Goal: Task Accomplishment & Management: Use online tool/utility

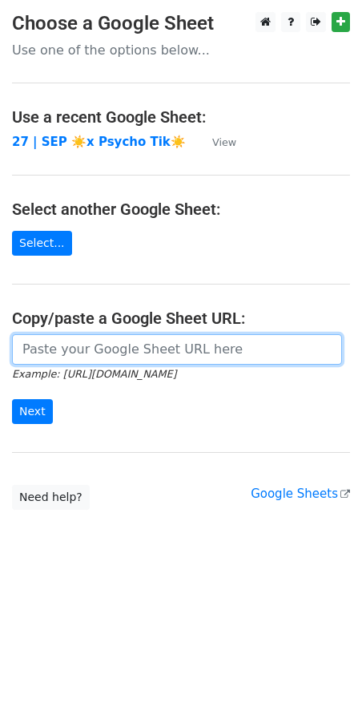
click at [91, 345] on input "url" at bounding box center [177, 349] width 330 height 30
paste input "https://docs.google.com/spreadsheets/d/17Jx1OKykn7dNzekK1jxK45z3mwKF8-tVqXkAiFE…"
type input "https://docs.google.com/spreadsheets/d/17Jx1OKykn7dNzekK1jxK45z3mwKF8-tVqXkAiFE…"
click at [12, 399] on input "Next" at bounding box center [32, 411] width 41 height 25
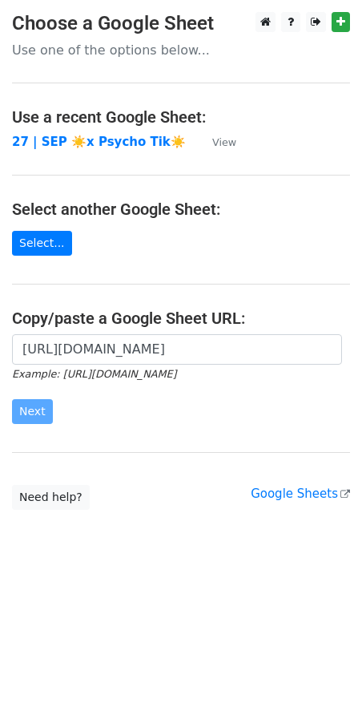
scroll to position [0, 0]
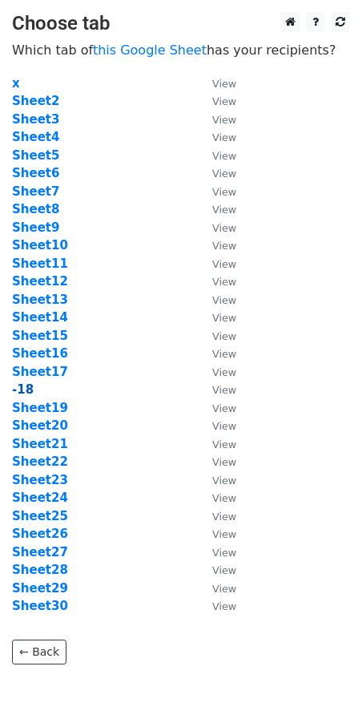
click at [28, 394] on strong "-18" at bounding box center [23, 389] width 22 height 14
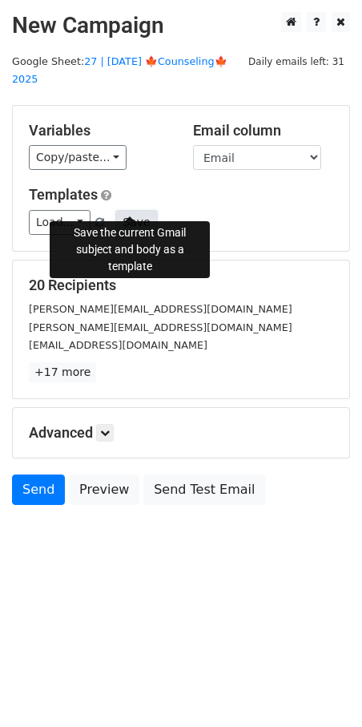
click at [125, 210] on button "Save" at bounding box center [136, 222] width 42 height 25
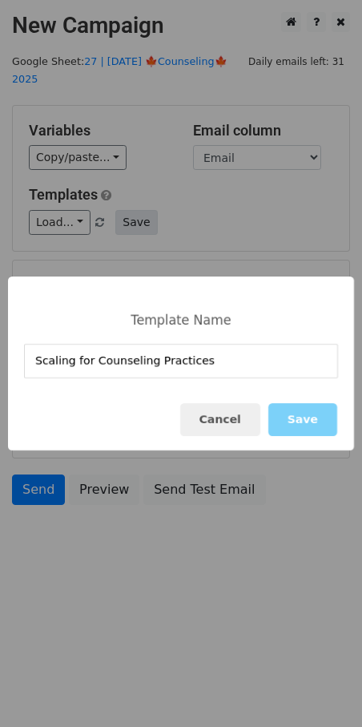
type input "Scaling for Counseling Practices"
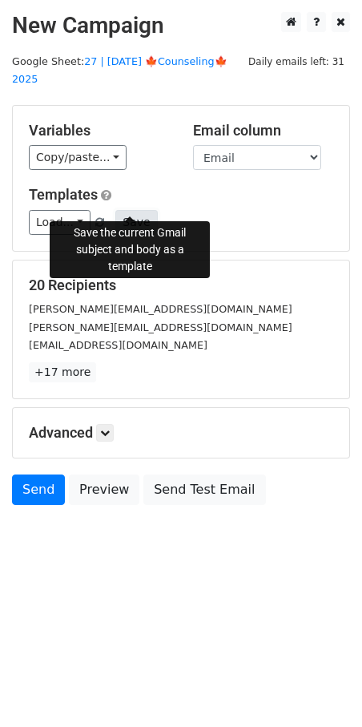
click at [131, 210] on button "Save" at bounding box center [136, 222] width 42 height 25
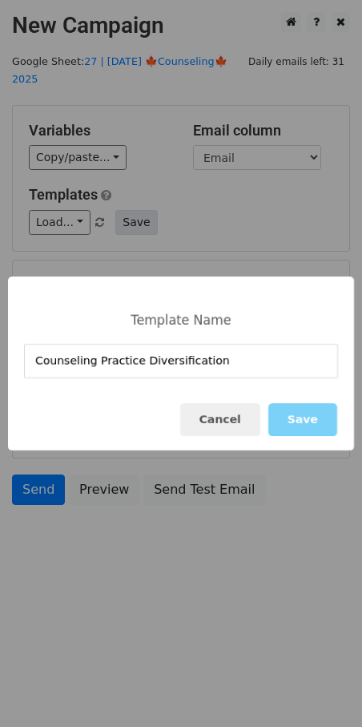
type input "Counseling Practice Diversification"
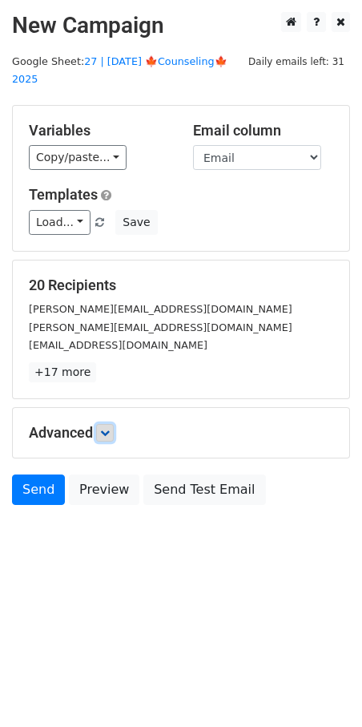
click at [109, 428] on icon at bounding box center [105, 433] width 10 height 10
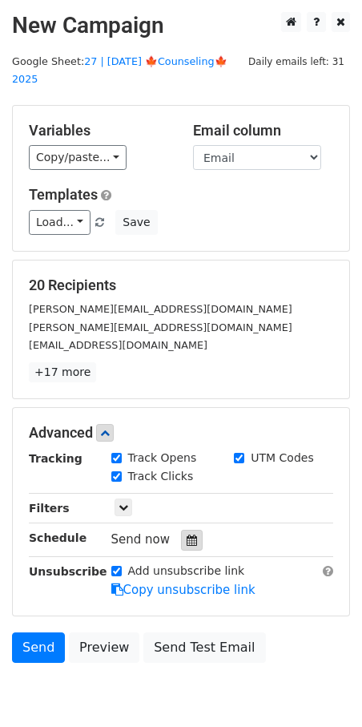
click at [191, 530] on div at bounding box center [192, 540] width 22 height 21
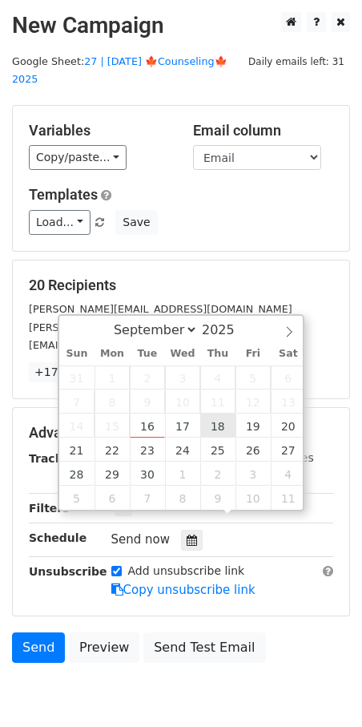
type input "2025-09-18 12:00"
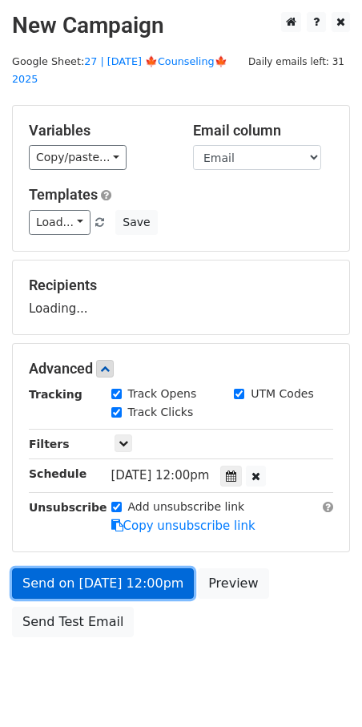
click at [154, 568] on link "Send on Sep 18 at 12:00pm" at bounding box center [103, 583] width 182 height 30
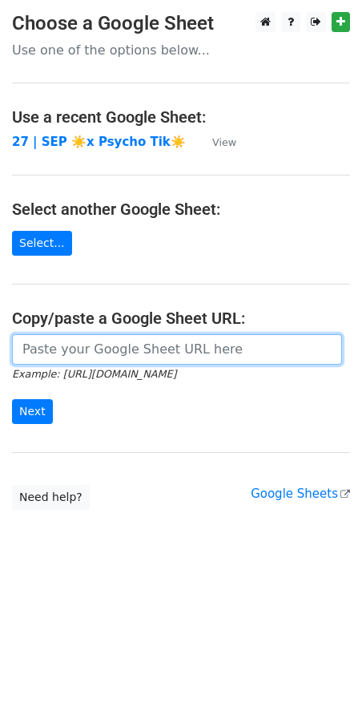
click at [115, 345] on input "url" at bounding box center [177, 349] width 330 height 30
paste input "https://docs.google.com/spreadsheets/d/17Jx1OKykn7dNzekK1jxK45z3mwKF8-tVqXkAiFE…"
type input "https://docs.google.com/spreadsheets/d/17Jx1OKykn7dNzekK1jxK45z3mwKF8-tVqXkAiFE…"
click at [12, 399] on input "Next" at bounding box center [32, 411] width 41 height 25
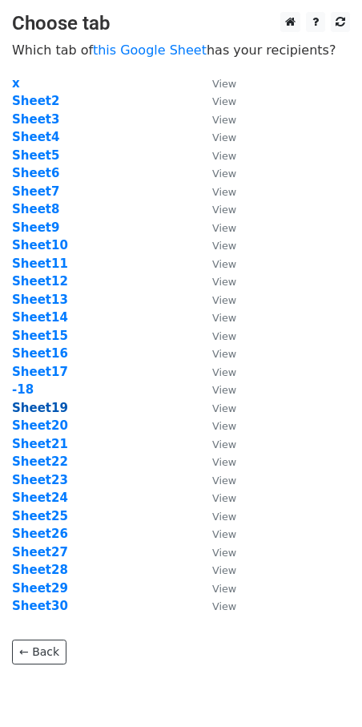
click at [49, 411] on strong "Sheet19" at bounding box center [40, 408] width 56 height 14
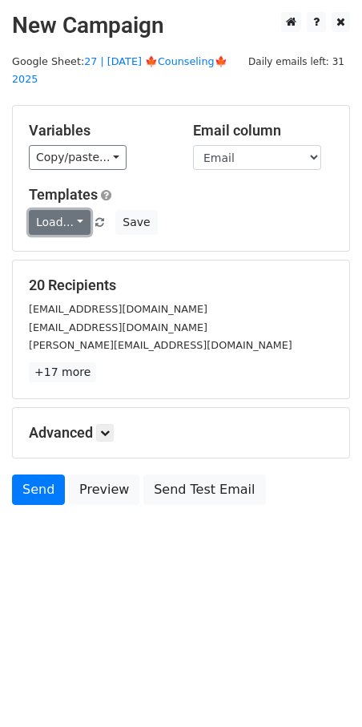
click at [62, 210] on link "Load..." at bounding box center [60, 222] width 62 height 25
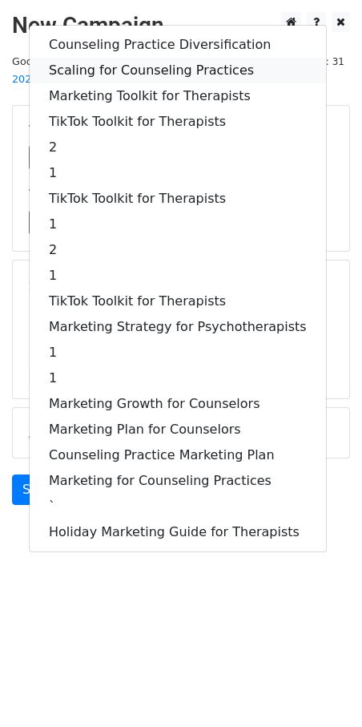
click at [159, 58] on link "Scaling for Counseling Practices" at bounding box center [178, 71] width 296 height 26
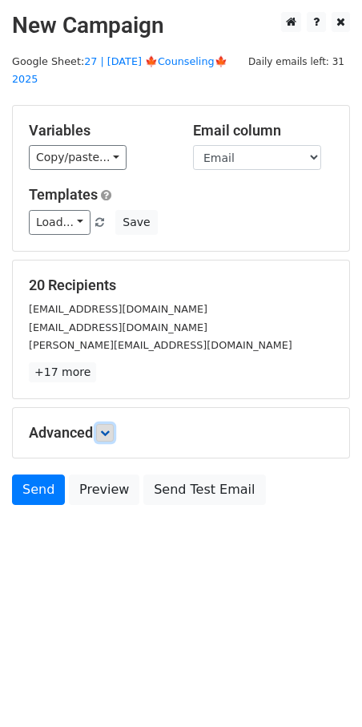
click at [110, 428] on icon at bounding box center [105, 433] width 10 height 10
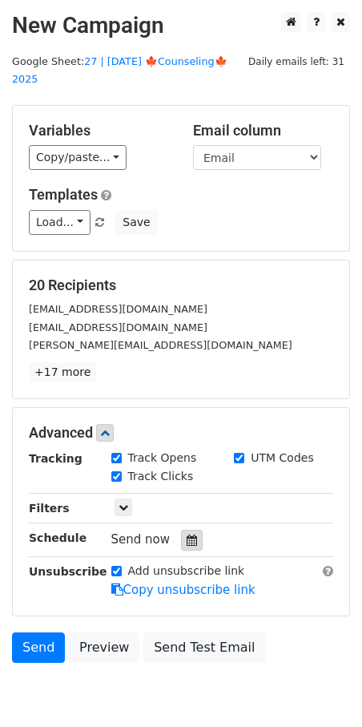
click at [187, 534] on icon at bounding box center [192, 539] width 10 height 11
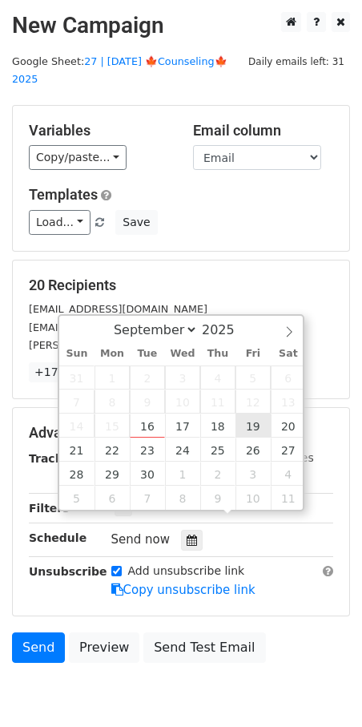
type input "2025-09-19 12:00"
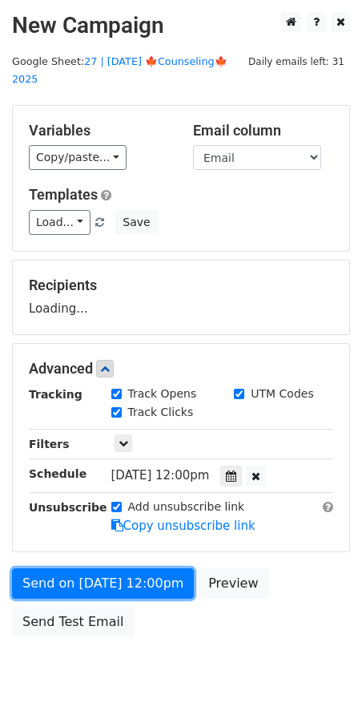
drag, startPoint x: 122, startPoint y: 565, endPoint x: 10, endPoint y: 555, distance: 112.7
click at [122, 568] on link "Send on Sep 19 at 12:00pm" at bounding box center [103, 583] width 182 height 30
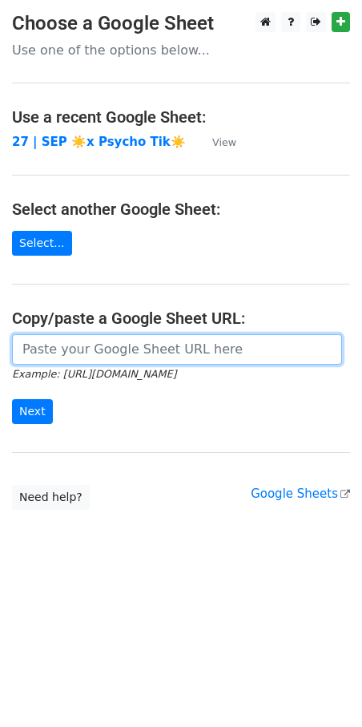
click at [142, 353] on input "url" at bounding box center [177, 349] width 330 height 30
paste input "https://docs.google.com/spreadsheets/d/17Jx1OKykn7dNzekK1jxK45z3mwKF8-tVqXkAiFE…"
type input "https://docs.google.com/spreadsheets/d/17Jx1OKykn7dNzekK1jxK45z3mwKF8-tVqXkAiFE…"
click at [12, 399] on input "Next" at bounding box center [32, 411] width 41 height 25
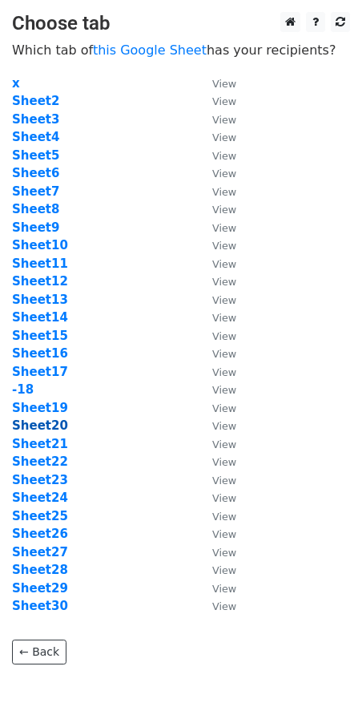
click at [50, 426] on strong "Sheet20" at bounding box center [40, 425] width 56 height 14
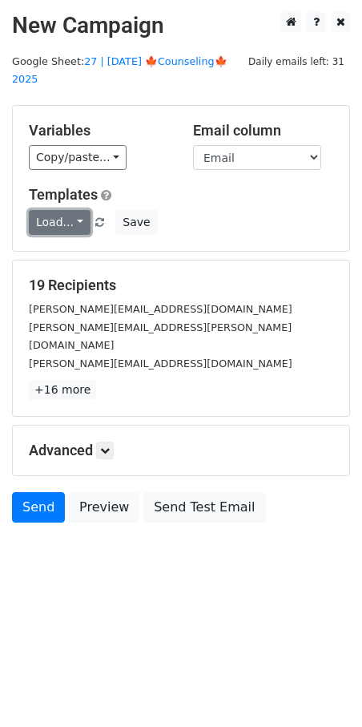
click at [66, 210] on link "Load..." at bounding box center [60, 222] width 62 height 25
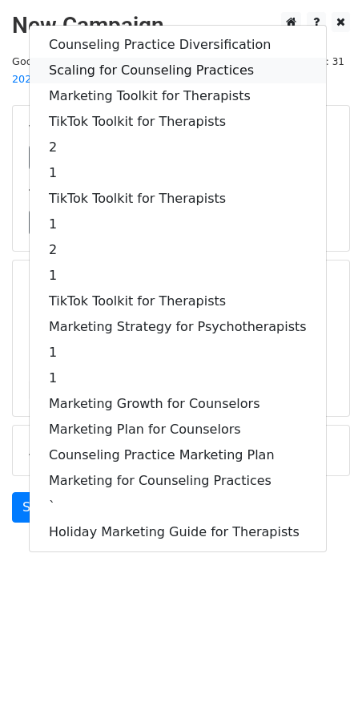
click at [127, 58] on link "Scaling for Counseling Practices" at bounding box center [178, 71] width 296 height 26
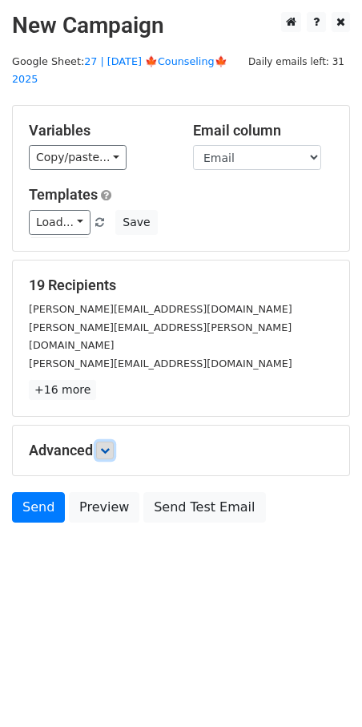
click at [103, 446] on icon at bounding box center [105, 451] width 10 height 10
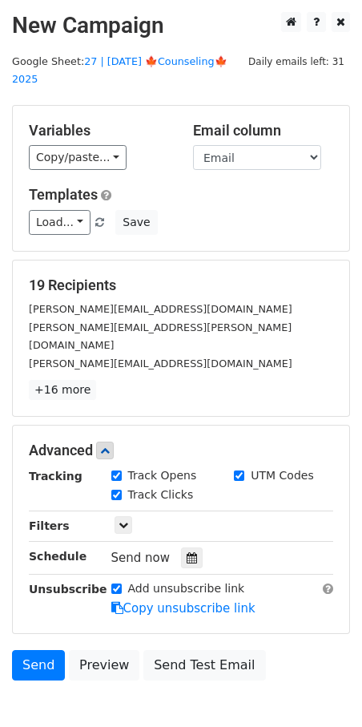
click at [184, 533] on div "Tracking Track Opens UTM Codes Track Clicks Filters Only include spreadsheet ro…" at bounding box center [181, 542] width 305 height 150
click at [187, 552] on icon at bounding box center [192, 557] width 10 height 11
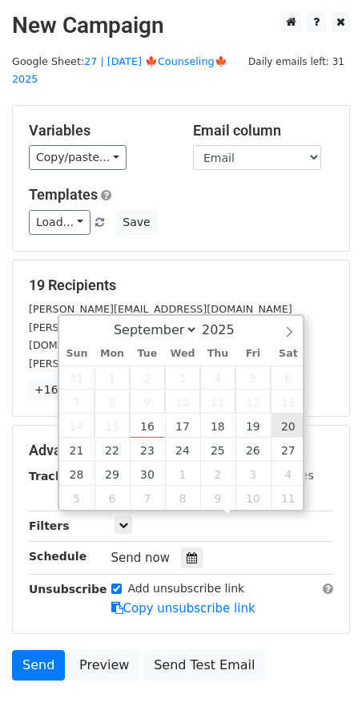
type input "2025-09-20 12:00"
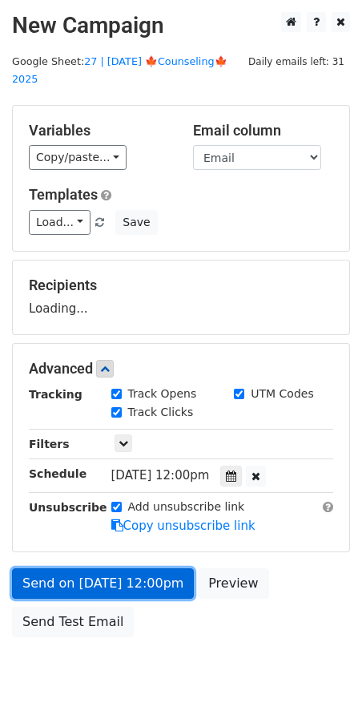
click at [146, 568] on link "Send on Sep 20 at 12:00pm" at bounding box center [103, 583] width 182 height 30
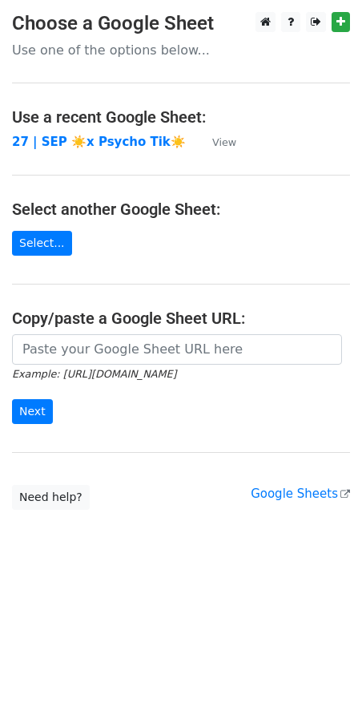
click at [175, 333] on main "Choose a Google Sheet Use one of the options below... Use a recent Google Sheet…" at bounding box center [181, 261] width 362 height 498
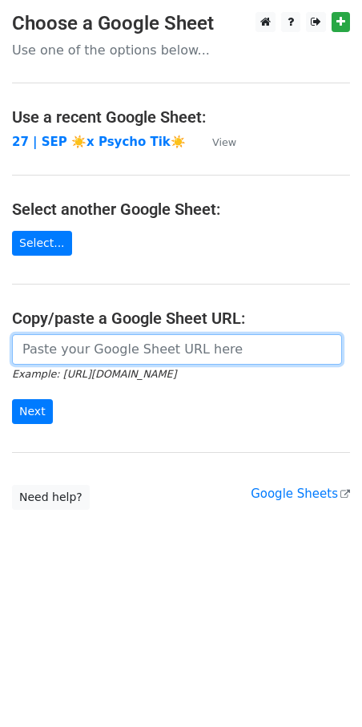
click at [163, 349] on input "url" at bounding box center [177, 349] width 330 height 30
paste input "[URL][DOMAIN_NAME]"
type input "[URL][DOMAIN_NAME]"
click at [12, 399] on input "Next" at bounding box center [32, 411] width 41 height 25
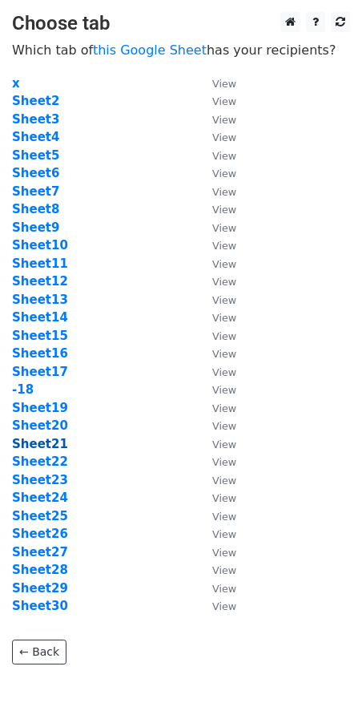
click at [50, 441] on strong "Sheet21" at bounding box center [40, 444] width 56 height 14
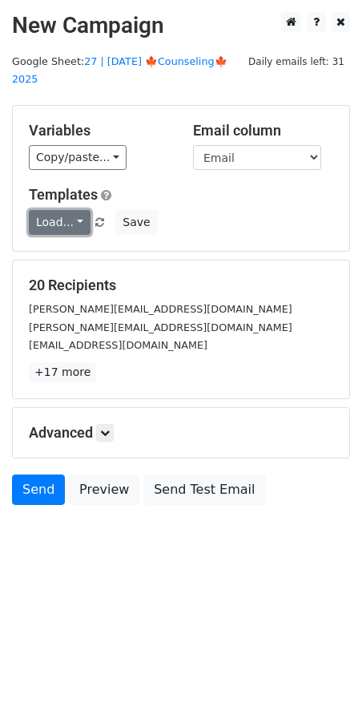
click at [73, 210] on link "Load..." at bounding box center [60, 222] width 62 height 25
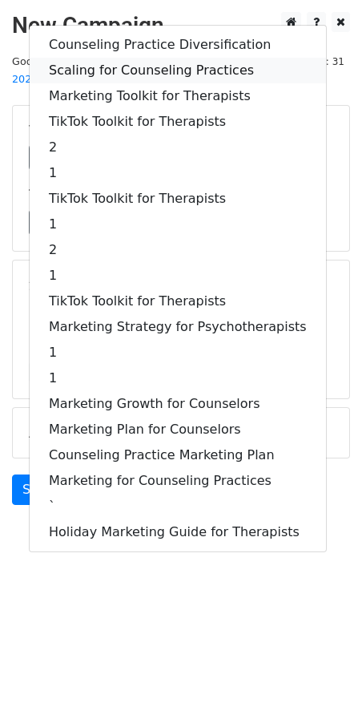
click at [147, 58] on link "Scaling for Counseling Practices" at bounding box center [178, 71] width 296 height 26
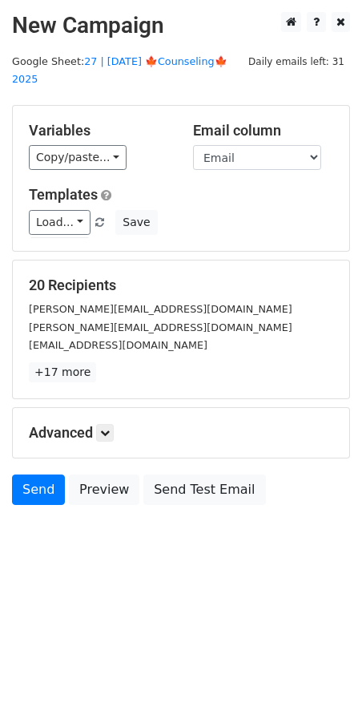
click at [112, 425] on div "Advanced Tracking Track Opens UTM Codes Track Clicks Filters Only include sprea…" at bounding box center [181, 433] width 337 height 50
click at [110, 428] on icon at bounding box center [105, 433] width 10 height 10
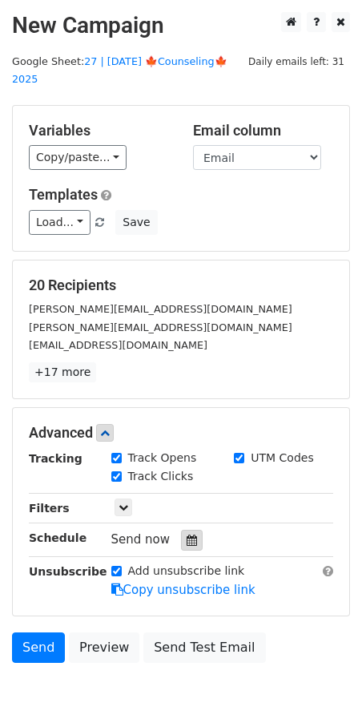
click at [187, 534] on icon at bounding box center [192, 539] width 10 height 11
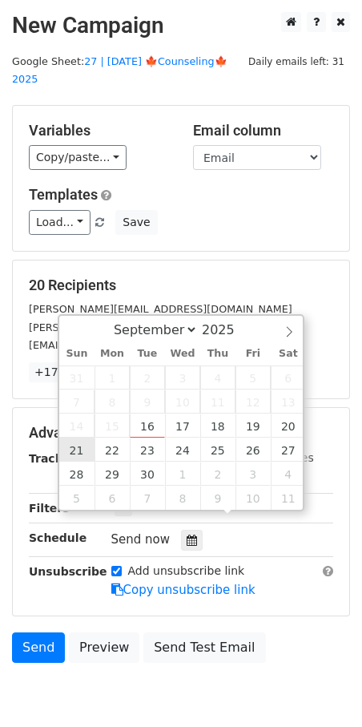
type input "2025-09-21 12:00"
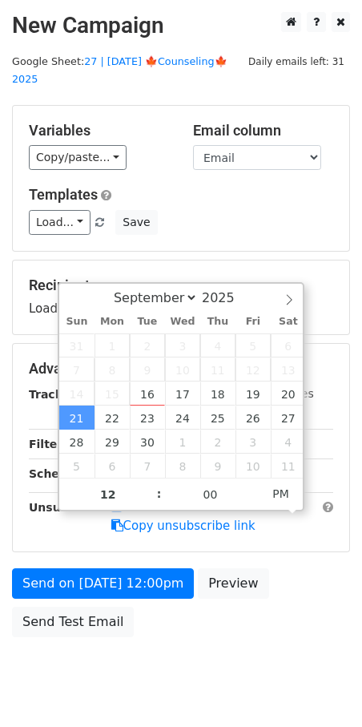
click at [99, 535] on div "Add unsubscribe link Copy unsubscribe link" at bounding box center [222, 516] width 247 height 37
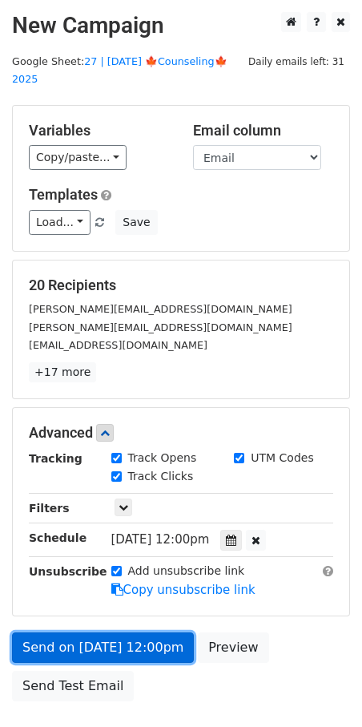
click at [92, 632] on link "Send on Sep 21 at 12:00pm" at bounding box center [103, 647] width 182 height 30
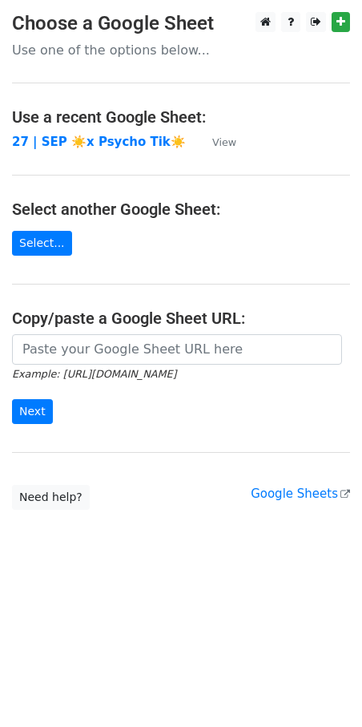
drag, startPoint x: 193, startPoint y: 329, endPoint x: 181, endPoint y: 345, distance: 19.4
click at [192, 329] on main "Choose a Google Sheet Use one of the options below... Use a recent Google Sheet…" at bounding box center [181, 261] width 362 height 498
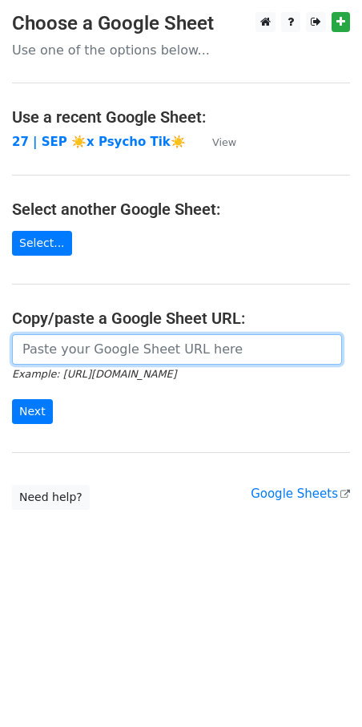
click at [179, 350] on input "url" at bounding box center [177, 349] width 330 height 30
paste input "https://docs.google.com/spreadsheets/d/17Jx1OKykn7dNzekK1jxK45z3mwKF8-tVqXkAiFE…"
type input "https://docs.google.com/spreadsheets/d/17Jx1OKykn7dNzekK1jxK45z3mwKF8-tVqXkAiFE…"
click at [12, 399] on input "Next" at bounding box center [32, 411] width 41 height 25
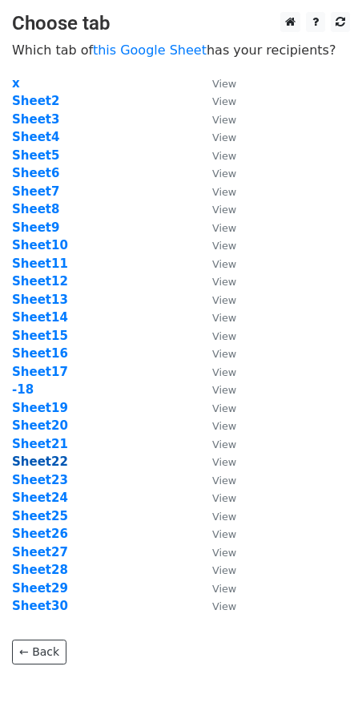
click at [49, 459] on strong "Sheet22" at bounding box center [40, 461] width 56 height 14
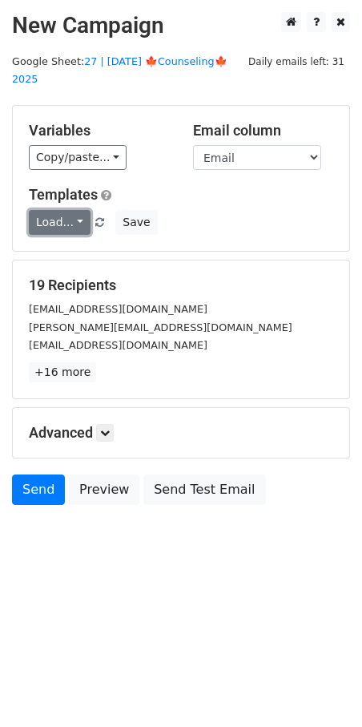
click at [64, 210] on link "Load..." at bounding box center [60, 222] width 62 height 25
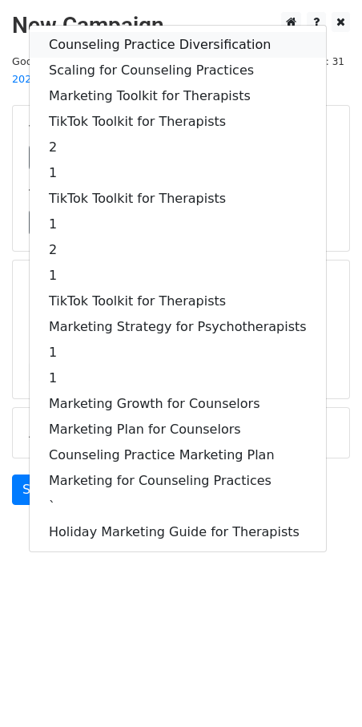
click at [135, 36] on link "Counseling Practice Diversification" at bounding box center [178, 45] width 296 height 26
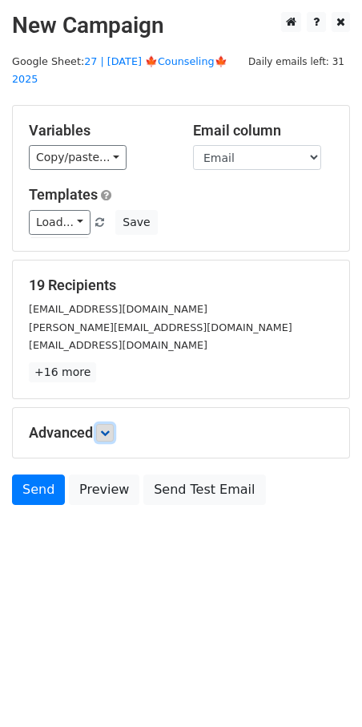
click at [109, 428] on icon at bounding box center [105, 433] width 10 height 10
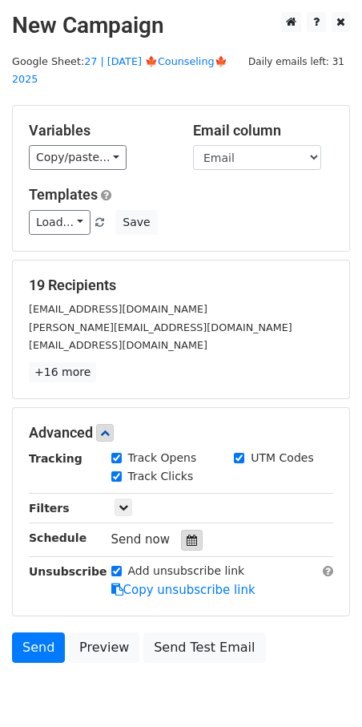
click at [187, 534] on icon at bounding box center [192, 539] width 10 height 11
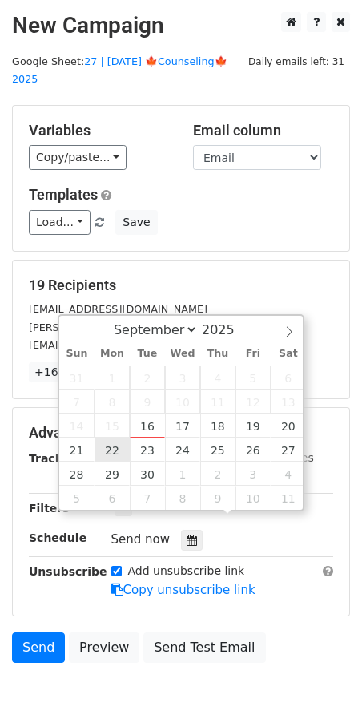
type input "2025-09-22 12:00"
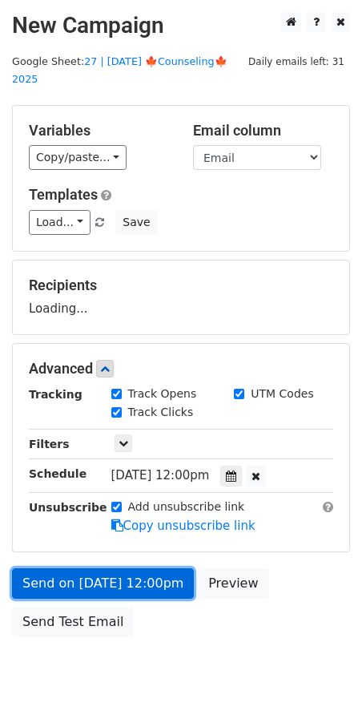
click at [103, 568] on link "Send on Sep 22 at 12:00pm" at bounding box center [103, 583] width 182 height 30
